Goal: Information Seeking & Learning: Find specific fact

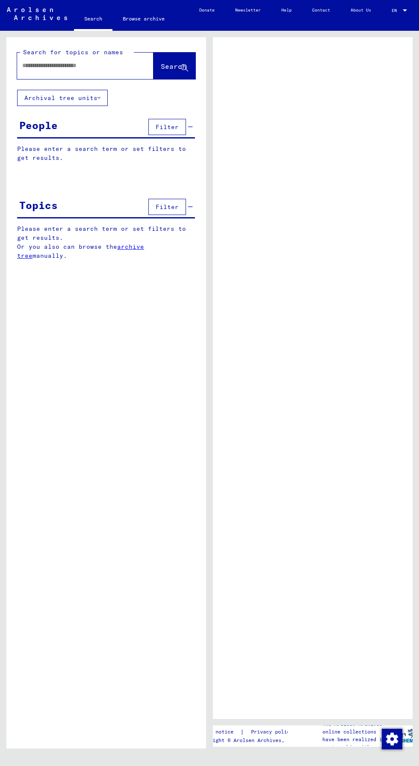
click at [102, 65] on input "text" at bounding box center [77, 65] width 111 height 9
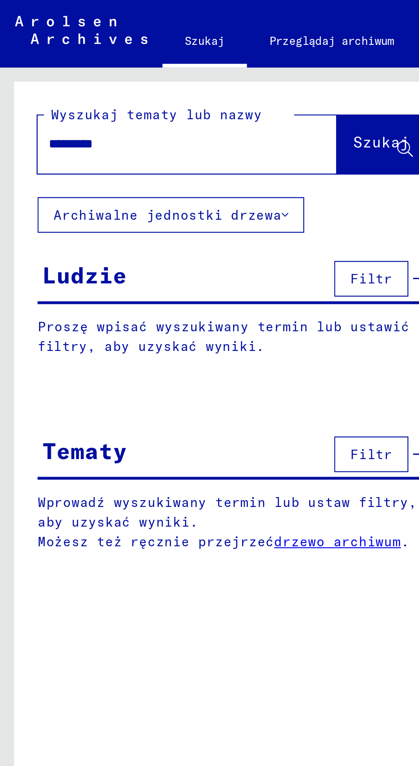
type input "**********"
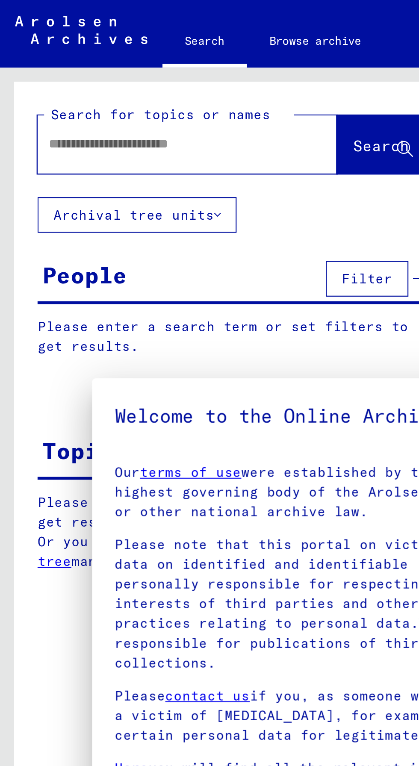
click at [177, 237] on mat-dialog-container "Welcome to the Online Archive of the Arolsen Archives! Our terms of use were es…" at bounding box center [209, 383] width 335 height 422
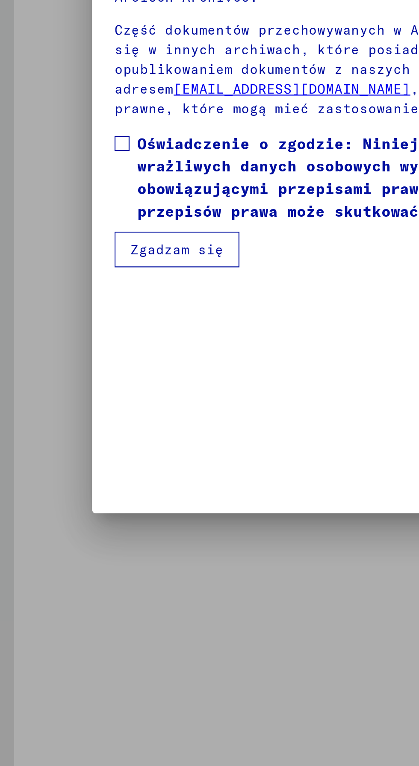
scroll to position [180, 0]
click at [57, 429] on span at bounding box center [55, 425] width 7 height 7
click at [95, 478] on font "Zgadzam się" at bounding box center [80, 474] width 42 height 8
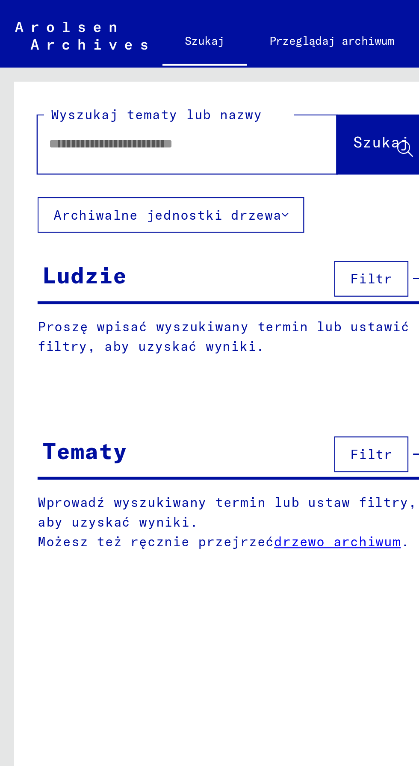
click at [124, 67] on input "text" at bounding box center [75, 65] width 106 height 9
click at [177, 63] on font "Szukaj" at bounding box center [174, 64] width 26 height 9
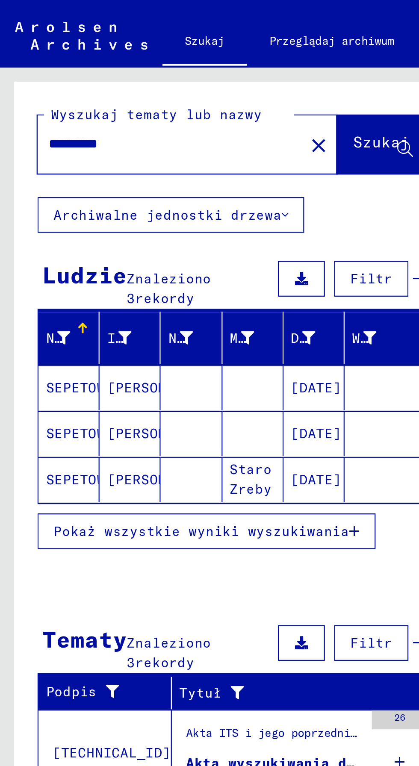
click at [43, 240] on font "Pokaż wszystkie wyniki wyszukiwania" at bounding box center [91, 242] width 135 height 8
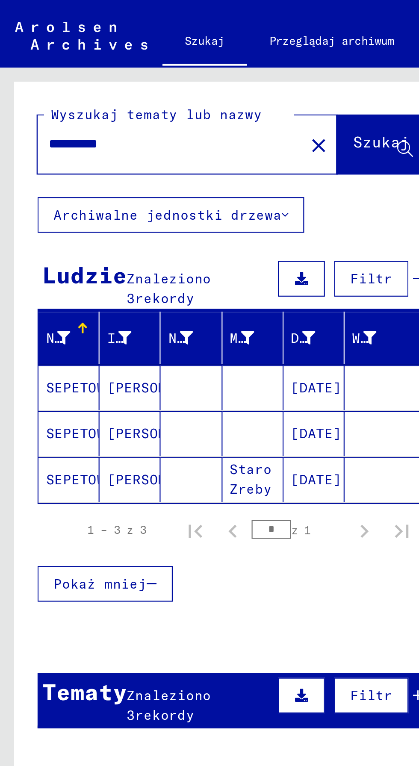
click at [151, 174] on font "[DATE]" at bounding box center [144, 177] width 23 height 8
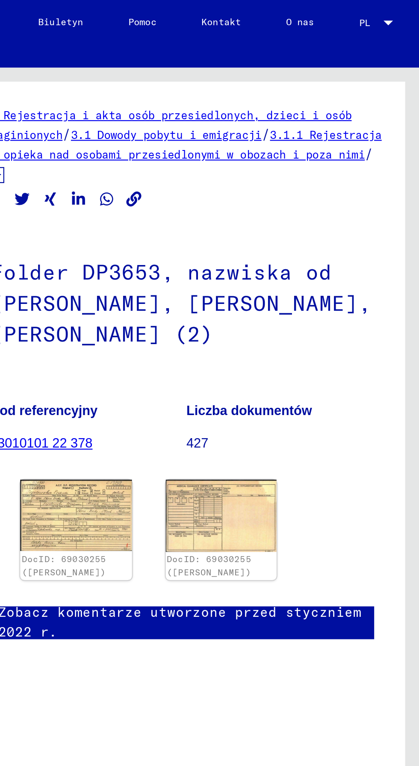
click at [272, 235] on img at bounding box center [262, 235] width 51 height 33
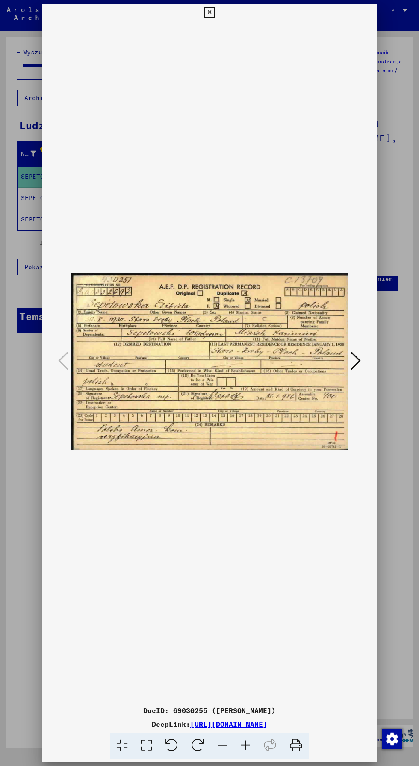
click at [52, 654] on div at bounding box center [209, 361] width 335 height 681
click at [209, 18] on icon at bounding box center [209, 12] width 10 height 10
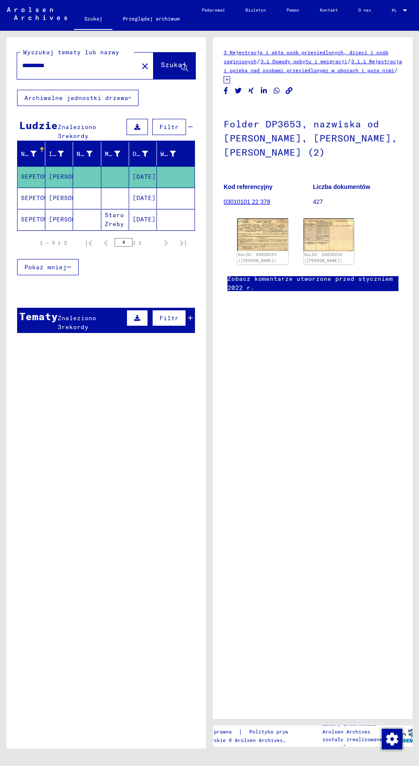
click at [151, 217] on font "[DATE]" at bounding box center [144, 220] width 23 height 8
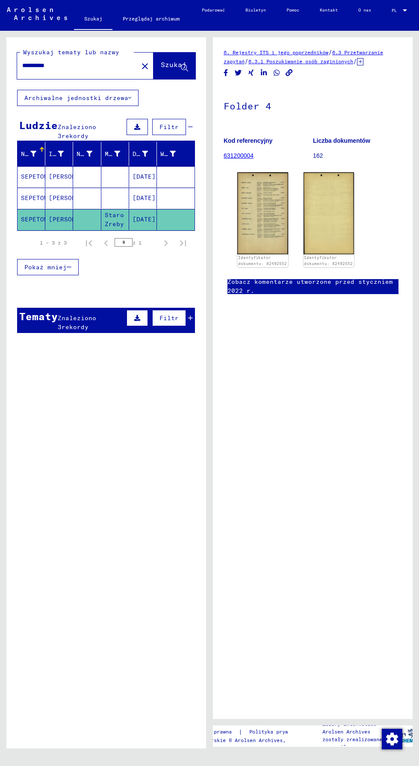
click at [283, 192] on img at bounding box center [262, 213] width 51 height 82
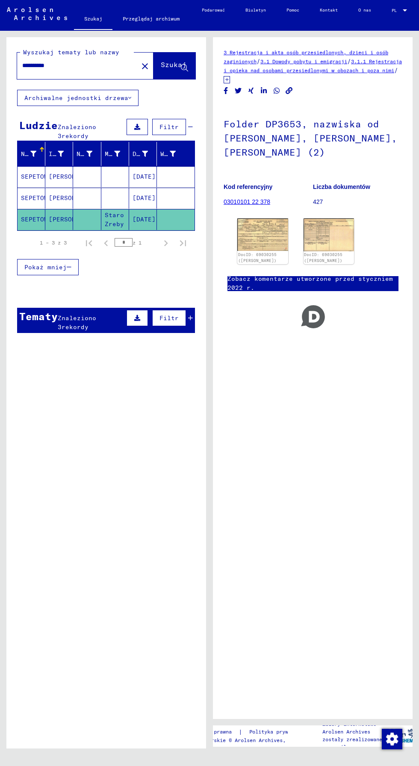
click at [149, 196] on font "[DATE]" at bounding box center [144, 198] width 23 height 8
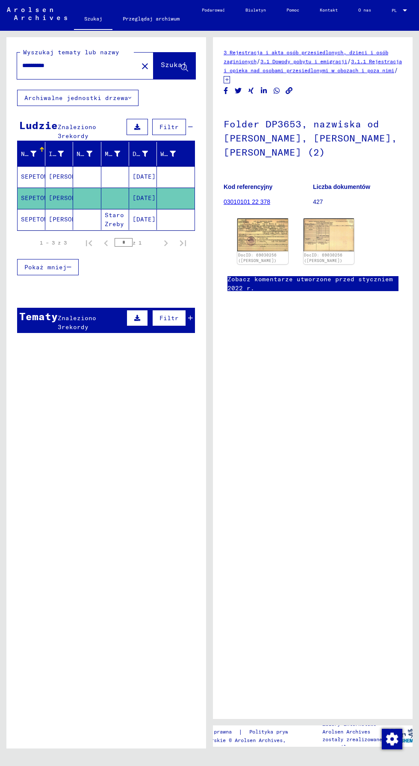
click at [269, 240] on img at bounding box center [262, 235] width 51 height 33
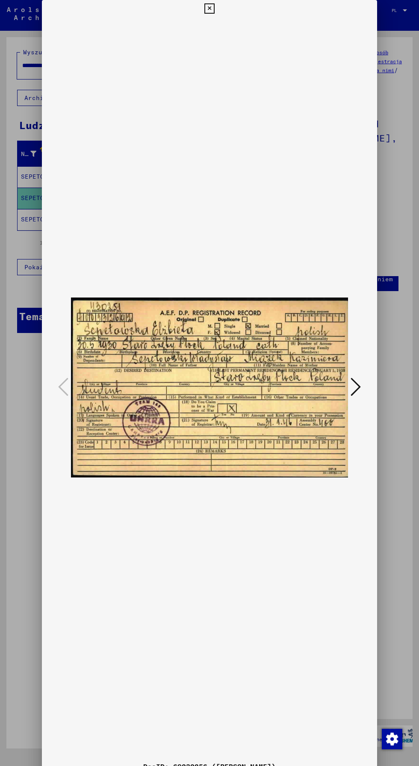
click at [408, 337] on div at bounding box center [209, 383] width 419 height 766
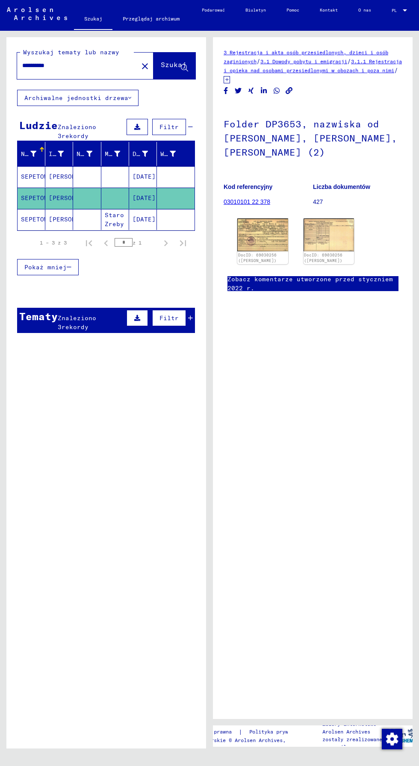
click at [101, 67] on input "**********" at bounding box center [77, 65] width 111 height 9
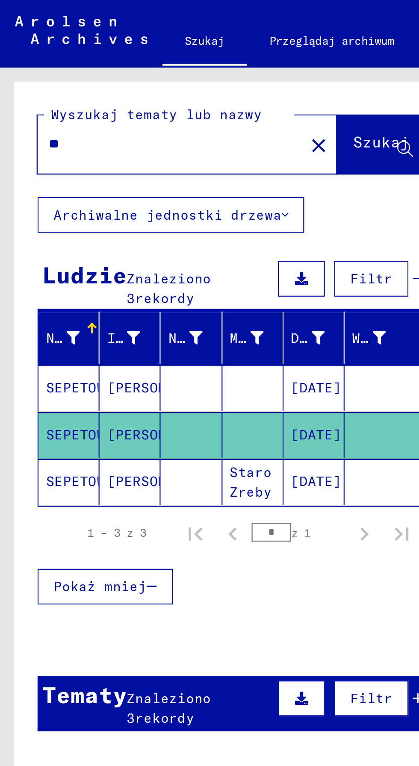
type input "*"
type input "**********"
click at [171, 70] on span "Szukaj" at bounding box center [174, 66] width 26 height 9
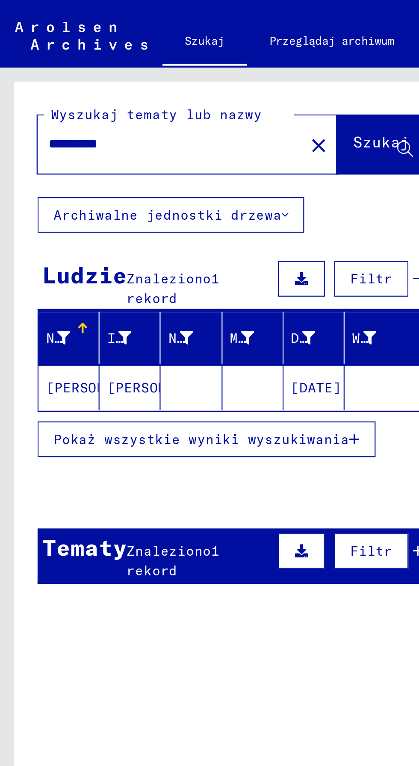
click at [149, 174] on font "[DATE]" at bounding box center [144, 177] width 23 height 8
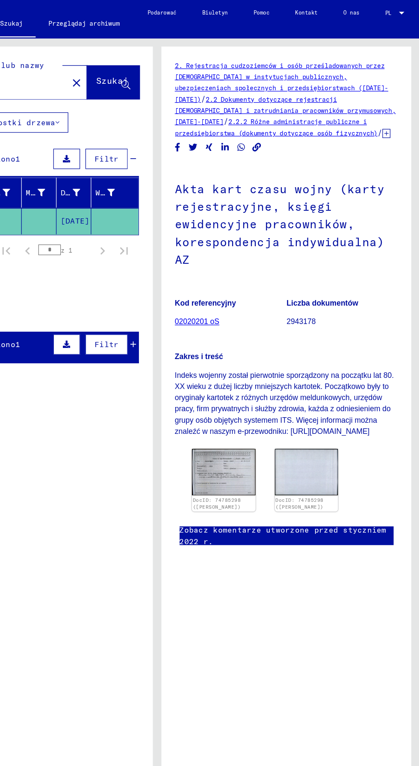
click at [276, 396] on img at bounding box center [262, 377] width 51 height 37
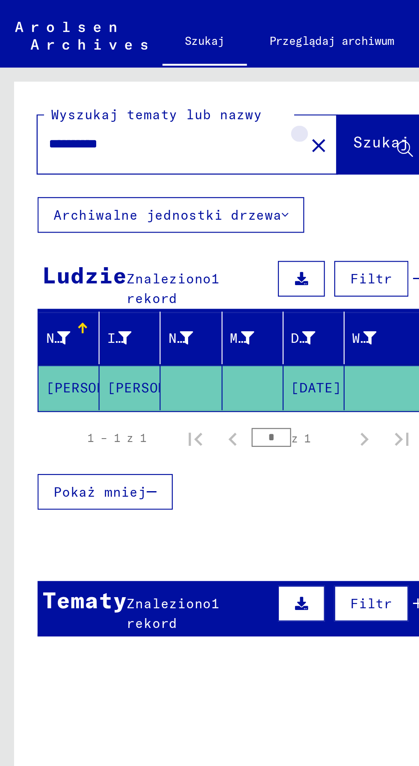
click at [143, 65] on mat-icon "close" at bounding box center [145, 66] width 10 height 10
